Goal: Information Seeking & Learning: Find specific page/section

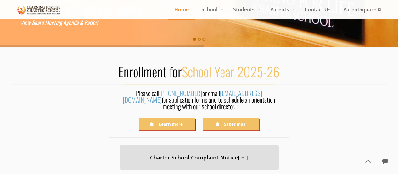
scroll to position [156, 0]
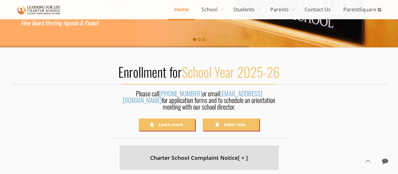
click at [216, 71] on span "School Year 2025-26" at bounding box center [231, 72] width 98 height 20
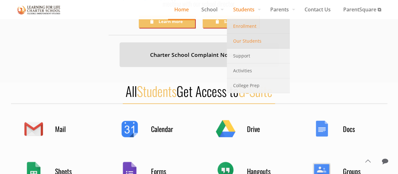
scroll to position [260, 0]
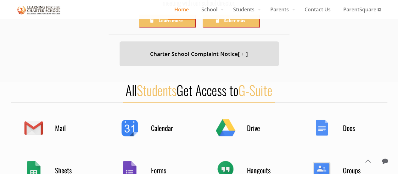
click at [130, 121] on div "Calendar" at bounding box center [151, 127] width 63 height 25
click at [163, 123] on h4 "Calendar" at bounding box center [166, 127] width 31 height 9
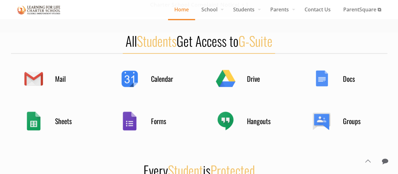
scroll to position [323, 0]
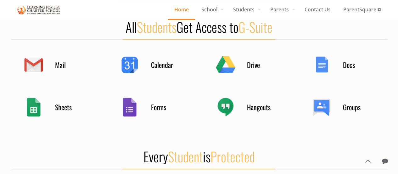
click at [125, 58] on div "Calendar" at bounding box center [151, 64] width 63 height 25
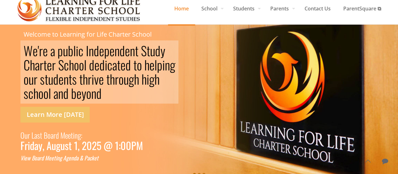
scroll to position [0, 0]
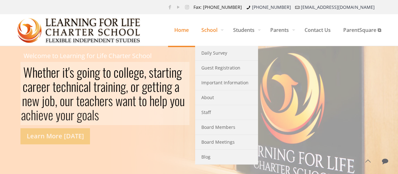
click at [223, 23] on span "School" at bounding box center [211, 29] width 32 height 19
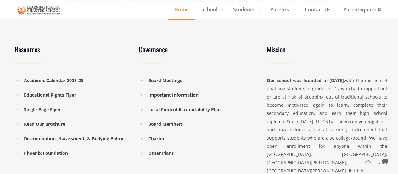
scroll to position [927, 0]
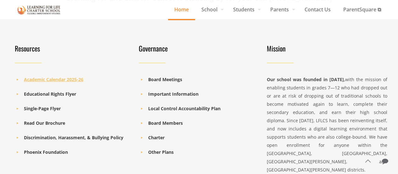
click at [61, 76] on b "Academic Calendar 2025-26" at bounding box center [54, 79] width 60 height 6
